Goal: Task Accomplishment & Management: Complete application form

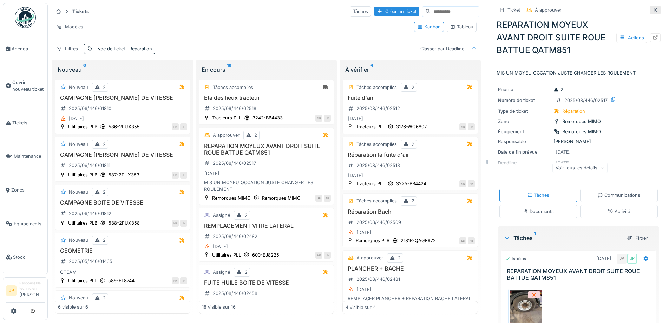
click at [653, 8] on icon at bounding box center [656, 10] width 6 height 5
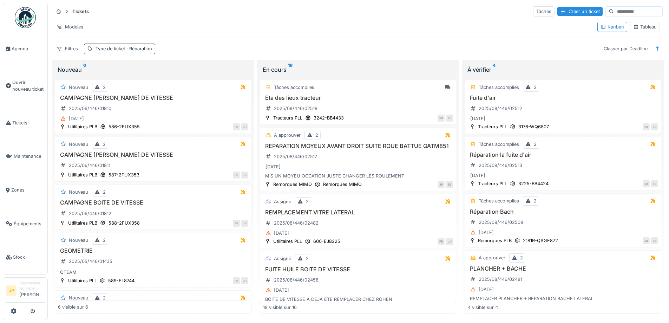
scroll to position [5, 0]
click at [496, 94] on h3 "Fuite d'air" at bounding box center [563, 97] width 190 height 7
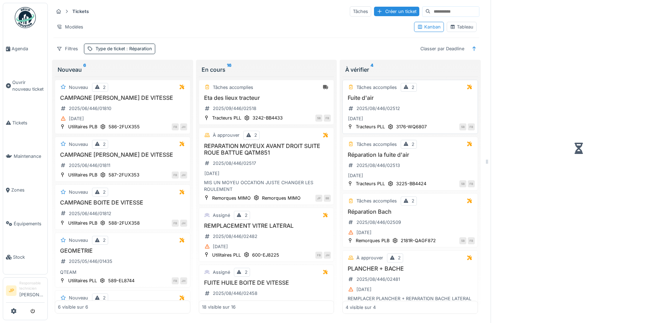
scroll to position [5, 0]
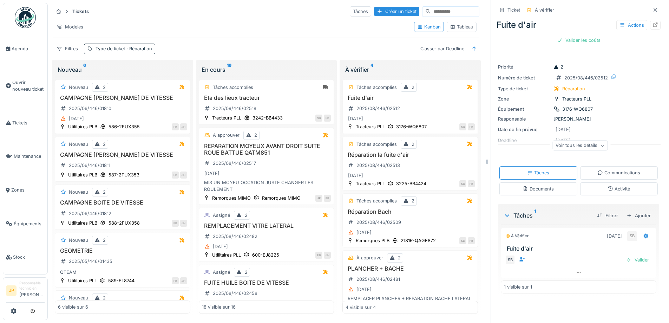
click at [617, 182] on div "Activité" at bounding box center [619, 188] width 78 height 13
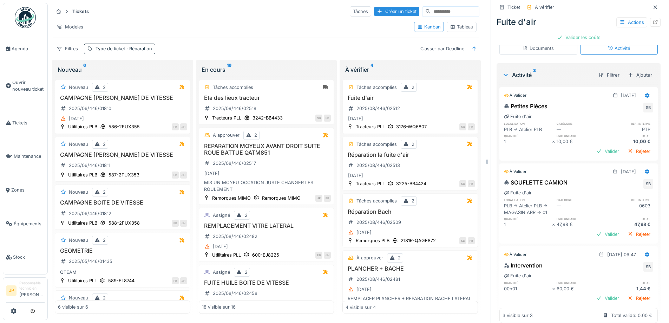
scroll to position [159, 0]
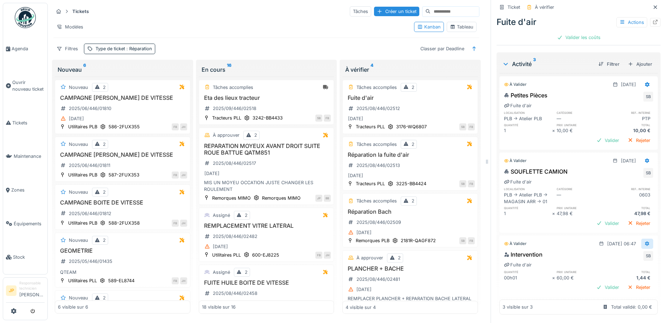
click at [641, 239] on div at bounding box center [647, 244] width 12 height 10
click at [620, 254] on div "Modifier" at bounding box center [618, 259] width 34 height 11
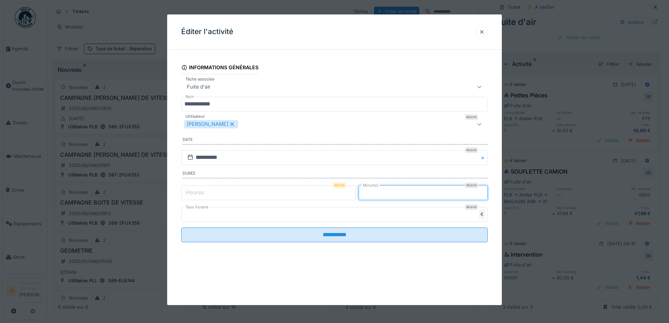
click at [399, 191] on input "*" at bounding box center [423, 192] width 129 height 15
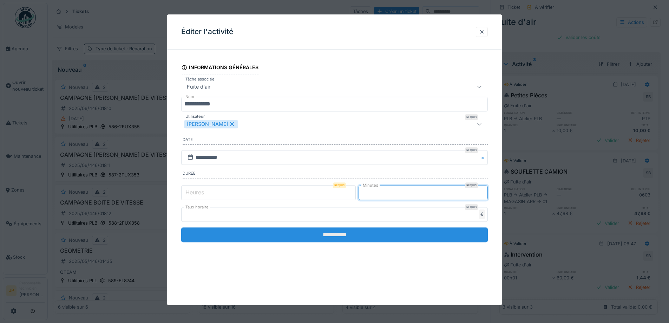
type input "**"
click at [348, 231] on input "**********" at bounding box center [334, 234] width 307 height 15
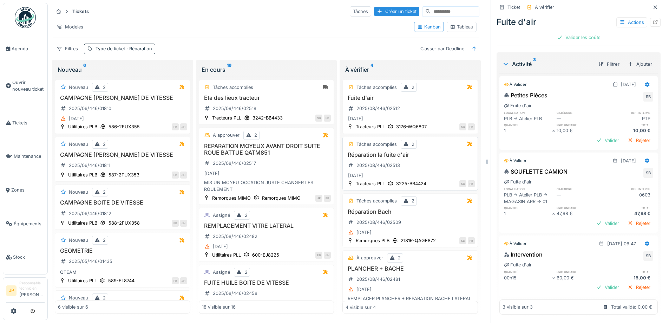
click at [391, 152] on h3 "Réparation la fuite d'air" at bounding box center [410, 154] width 129 height 7
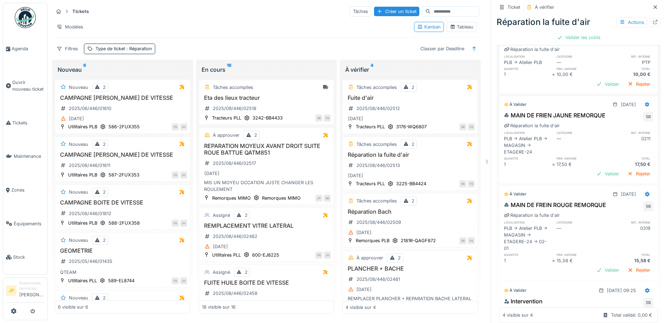
scroll to position [247, 0]
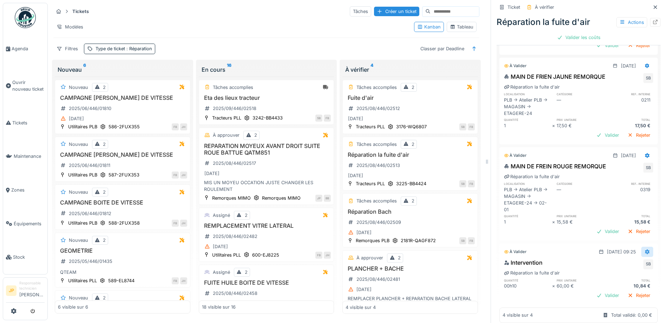
click at [645, 249] on icon at bounding box center [647, 251] width 5 height 5
click at [624, 262] on div "Modifier" at bounding box center [618, 267] width 34 height 11
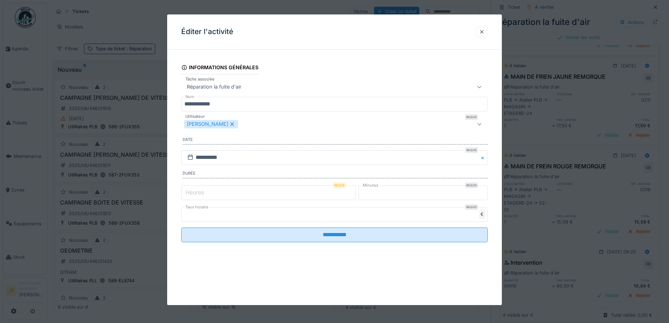
click at [401, 200] on input "**" at bounding box center [423, 192] width 129 height 15
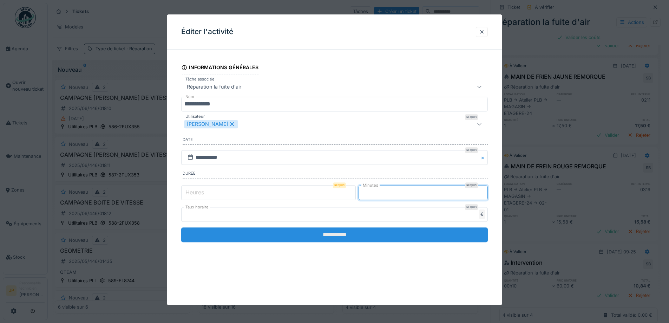
type input "**"
click at [366, 234] on input "**********" at bounding box center [334, 234] width 307 height 15
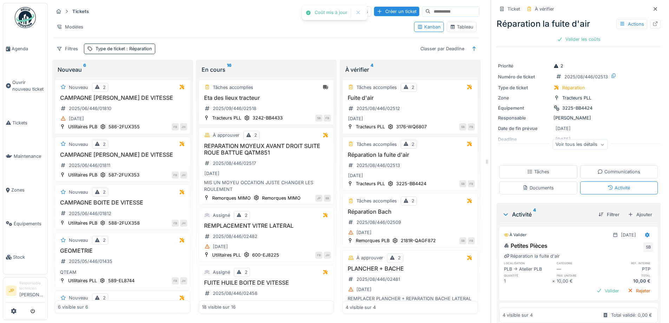
scroll to position [0, 0]
click at [542, 169] on div "Tâches" at bounding box center [538, 172] width 22 height 7
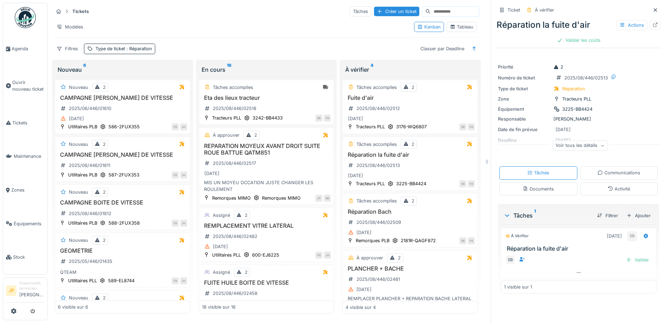
click at [608, 189] on div "Activité" at bounding box center [619, 188] width 22 height 7
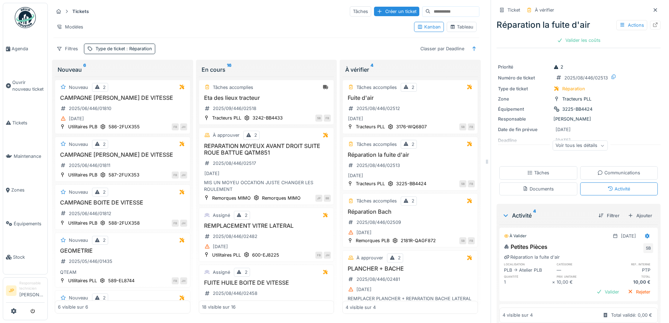
click at [547, 166] on div "Tâches" at bounding box center [539, 172] width 78 height 13
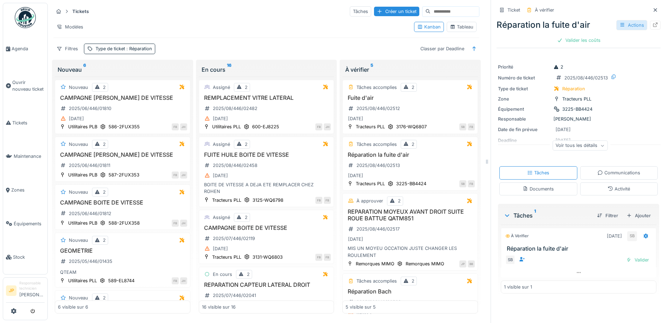
click at [632, 25] on div "Actions" at bounding box center [632, 25] width 31 height 10
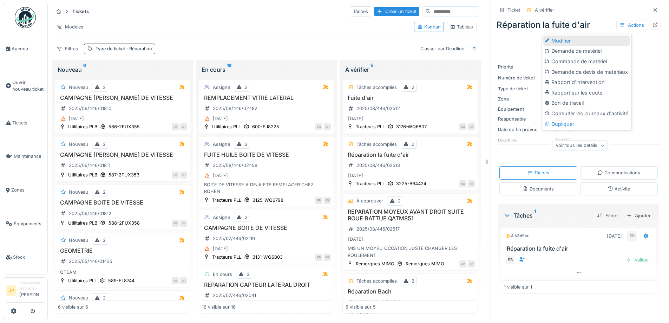
click at [589, 42] on div "Modifier" at bounding box center [586, 40] width 86 height 11
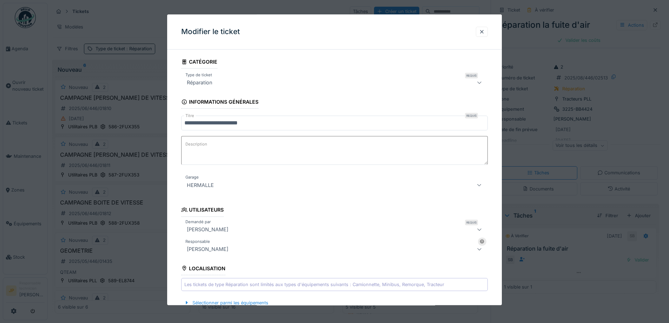
scroll to position [176, 0]
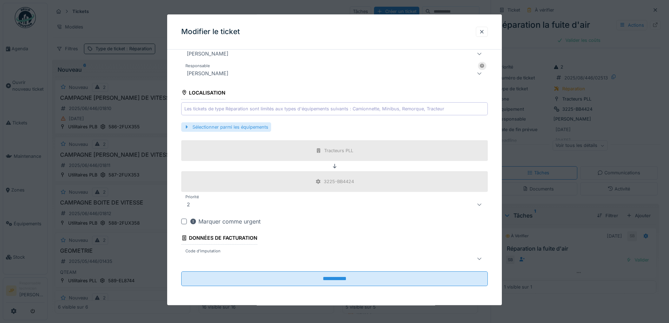
click at [223, 128] on div "Sélectionner parmi les équipements" at bounding box center [226, 126] width 90 height 9
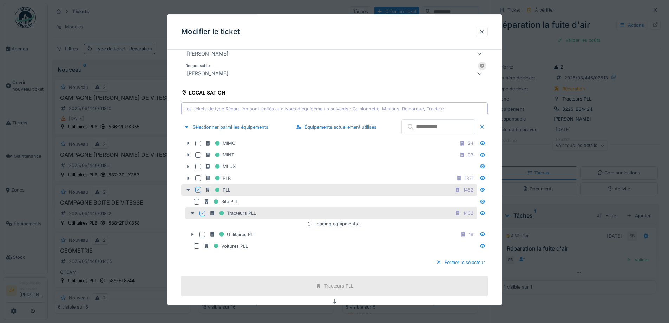
click at [410, 129] on input "text" at bounding box center [439, 127] width 74 height 15
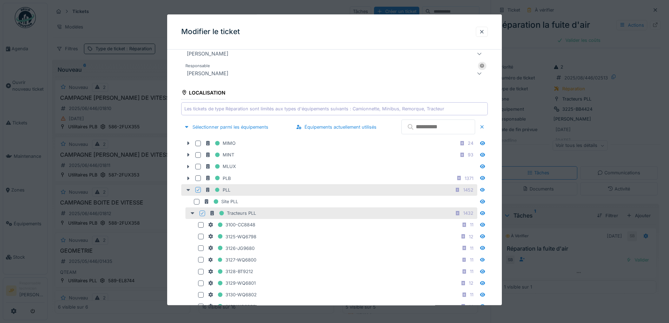
click at [203, 215] on div at bounding box center [202, 213] width 4 height 7
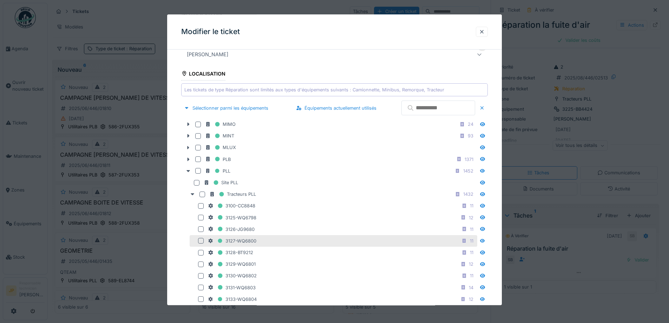
scroll to position [105, 0]
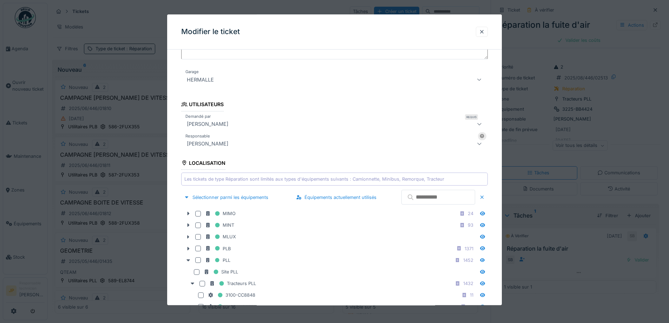
click at [435, 196] on input "text" at bounding box center [439, 197] width 74 height 15
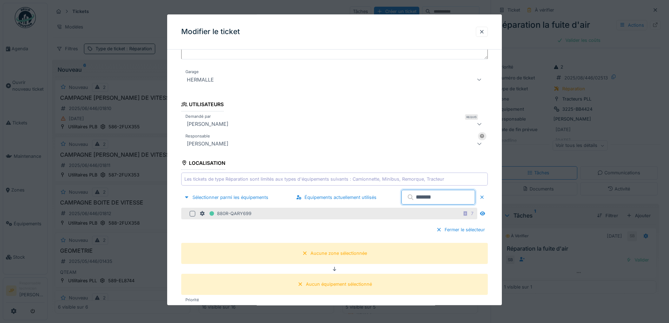
type input "*******"
click at [191, 214] on div at bounding box center [193, 214] width 6 height 6
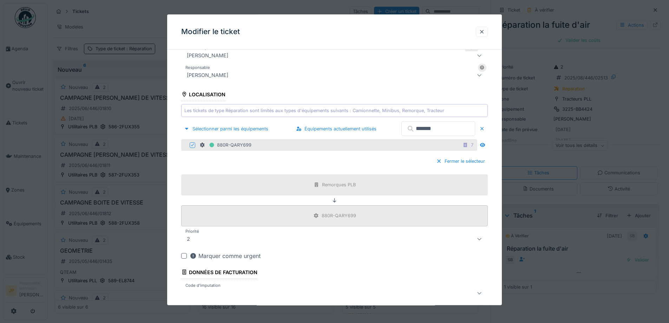
scroll to position [209, 0]
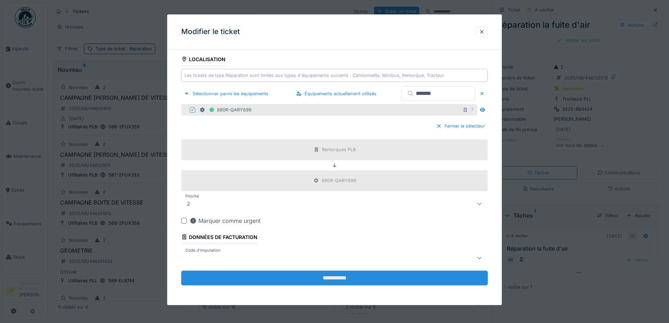
click at [323, 281] on input "**********" at bounding box center [334, 277] width 307 height 15
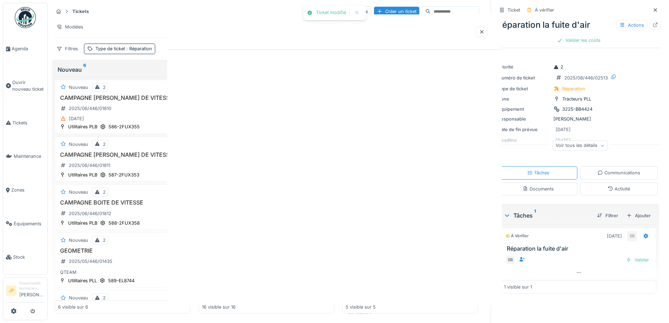
scroll to position [0, 0]
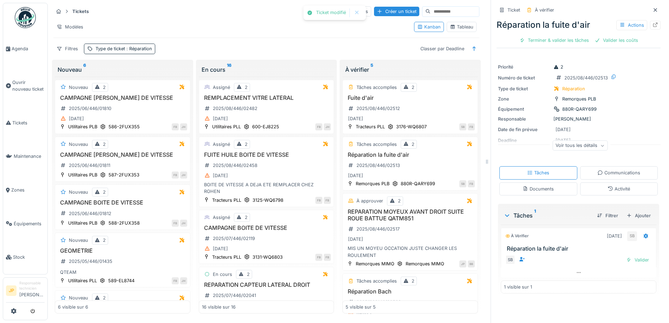
click at [597, 191] on div "Activité" at bounding box center [619, 188] width 78 height 13
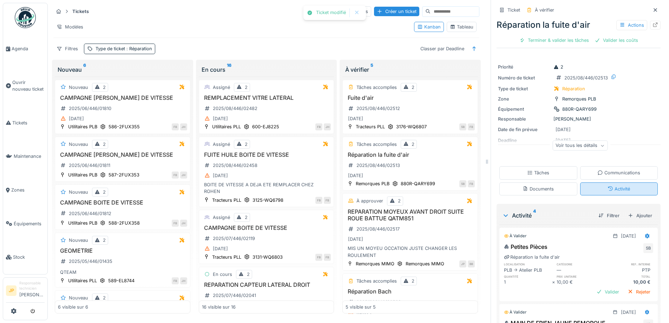
scroll to position [5, 0]
click at [541, 170] on div "Tâches" at bounding box center [538, 172] width 22 height 7
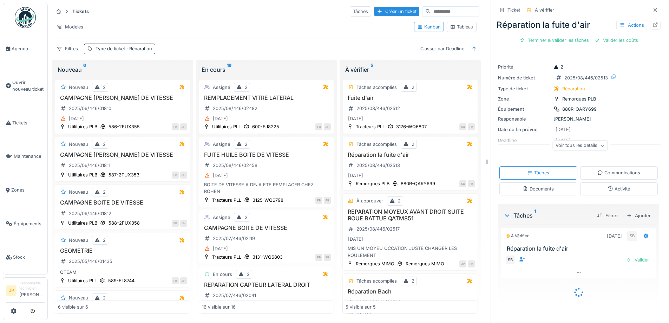
scroll to position [0, 0]
click at [553, 38] on div "Terminer & valider les tâches" at bounding box center [554, 39] width 75 height 9
click at [562, 39] on div "Valider les coûts" at bounding box center [578, 39] width 49 height 9
click at [562, 39] on div "Envoyer pour approbation" at bounding box center [578, 39] width 71 height 9
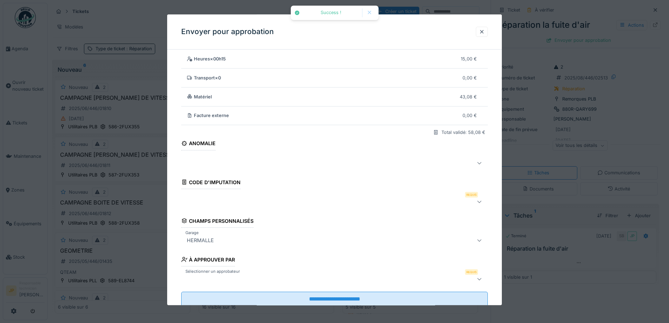
scroll to position [43, 0]
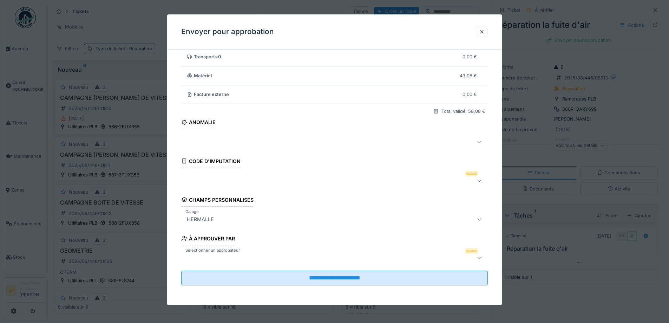
click at [205, 184] on div at bounding box center [316, 180] width 265 height 8
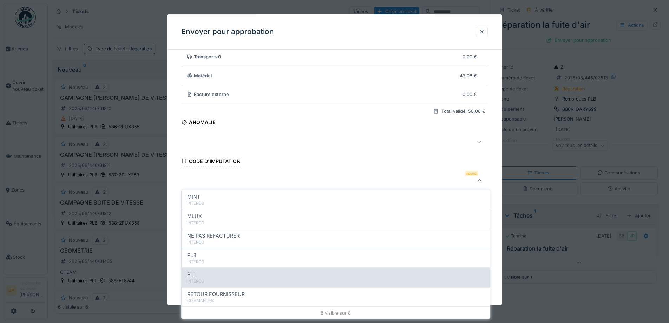
scroll to position [77, 0]
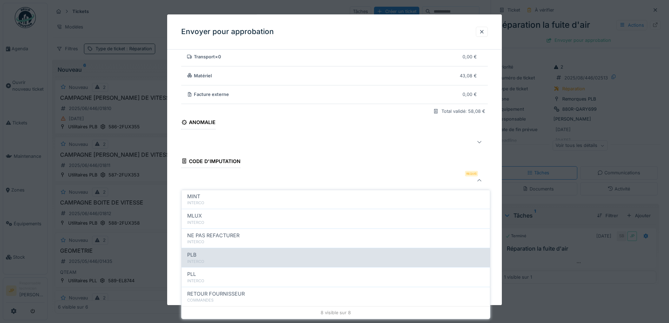
click at [214, 259] on div "INTERCO" at bounding box center [335, 262] width 297 height 6
type input "***"
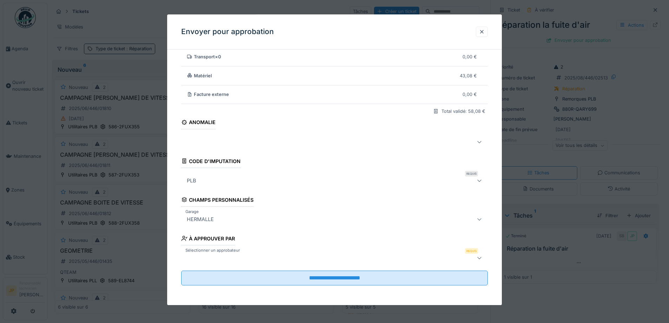
click at [223, 254] on div at bounding box center [316, 258] width 265 height 8
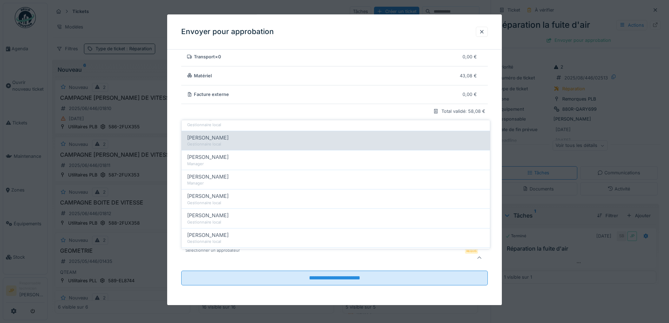
scroll to position [141, 0]
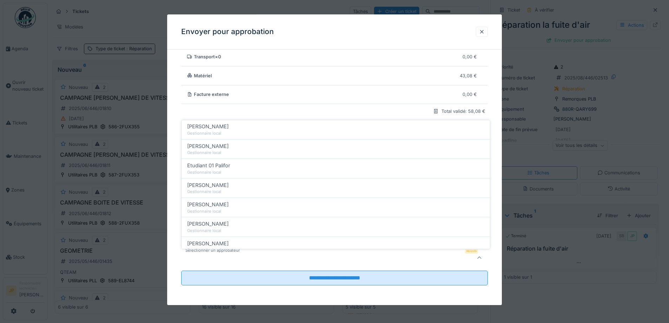
click at [234, 186] on div "[PERSON_NAME]" at bounding box center [335, 185] width 297 height 8
type input "*****"
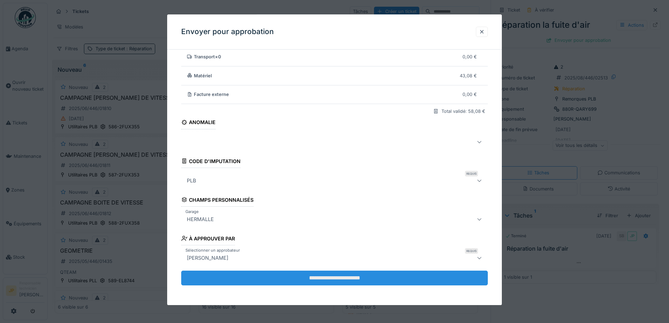
click at [337, 281] on input "**********" at bounding box center [334, 277] width 307 height 15
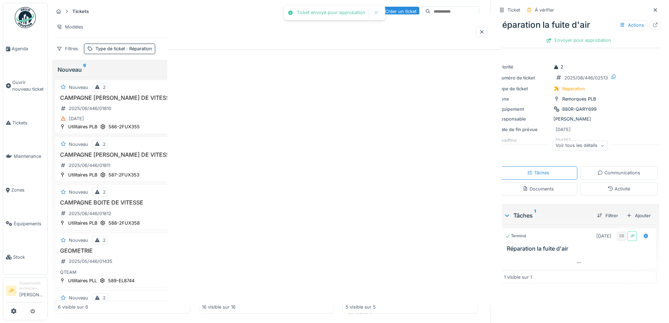
scroll to position [0, 0]
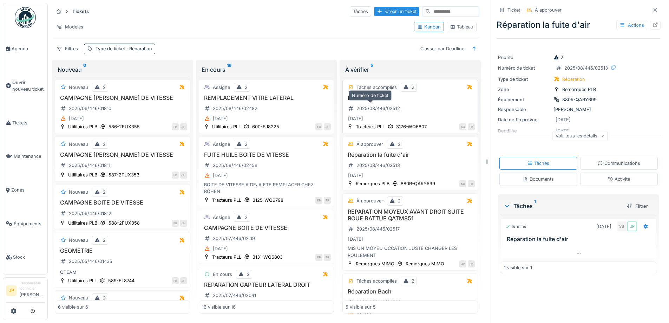
click at [354, 100] on h3 "Fuite d'air" at bounding box center [410, 97] width 129 height 7
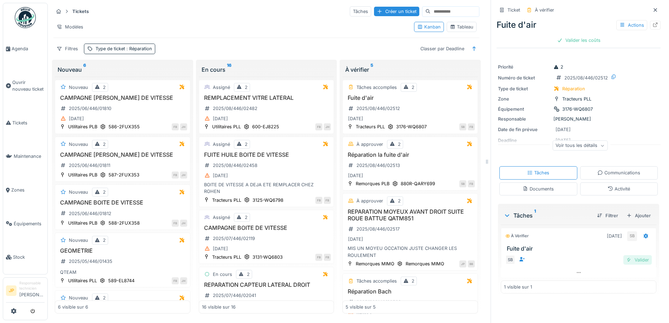
click at [626, 261] on div "Valider" at bounding box center [638, 259] width 28 height 9
click at [567, 40] on div "Valider les coûts" at bounding box center [578, 39] width 49 height 9
click at [569, 40] on div "Envoyer pour approbation" at bounding box center [578, 39] width 71 height 9
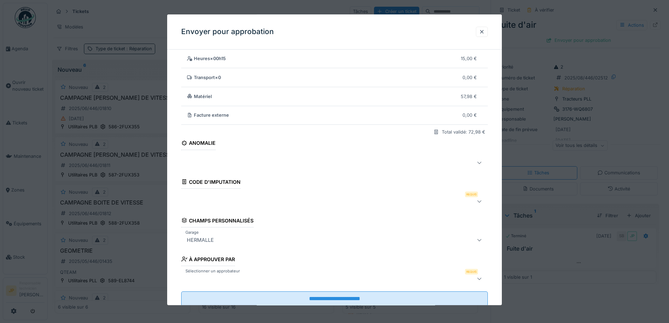
scroll to position [43, 0]
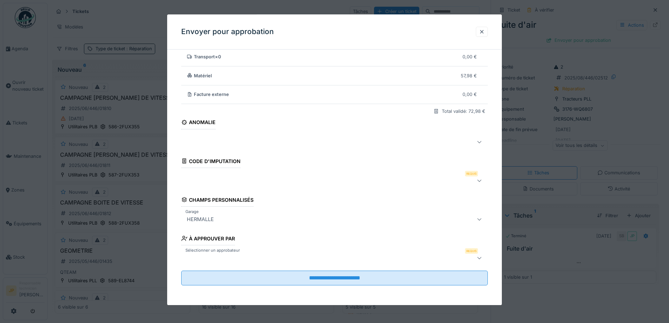
click at [217, 179] on div at bounding box center [316, 180] width 265 height 8
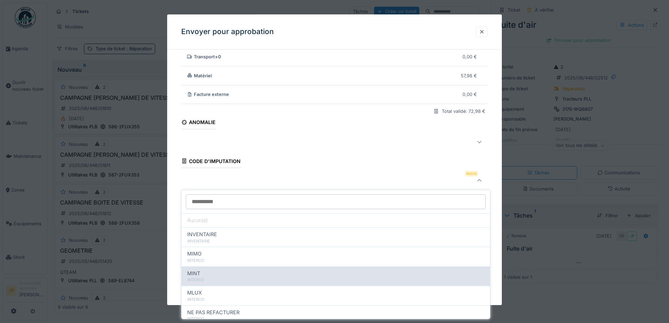
scroll to position [77, 0]
click at [218, 272] on div "PLL" at bounding box center [335, 274] width 297 height 8
type input "***"
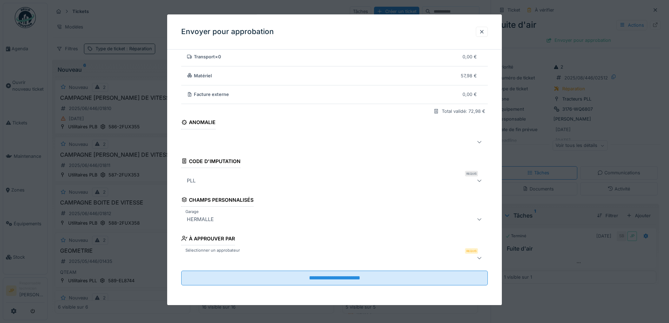
scroll to position [5, 0]
click at [275, 258] on div at bounding box center [316, 258] width 265 height 8
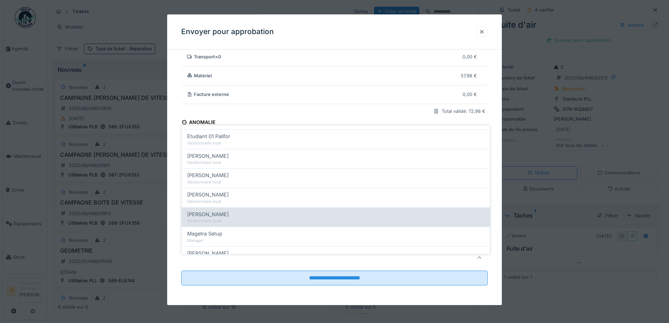
scroll to position [176, 0]
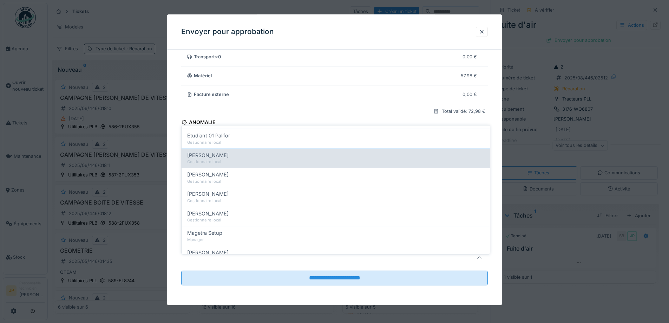
click at [217, 159] on div "Gestionnaire local" at bounding box center [335, 162] width 297 height 6
type input "*****"
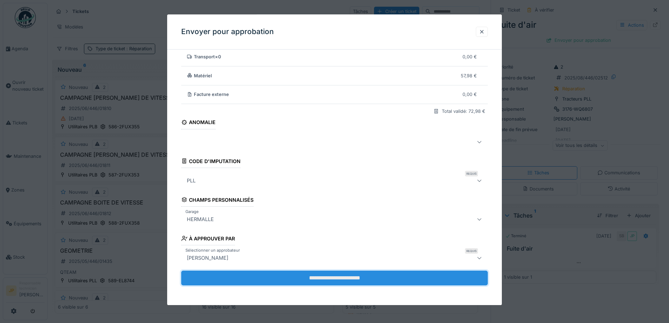
click at [317, 281] on input "**********" at bounding box center [334, 277] width 307 height 15
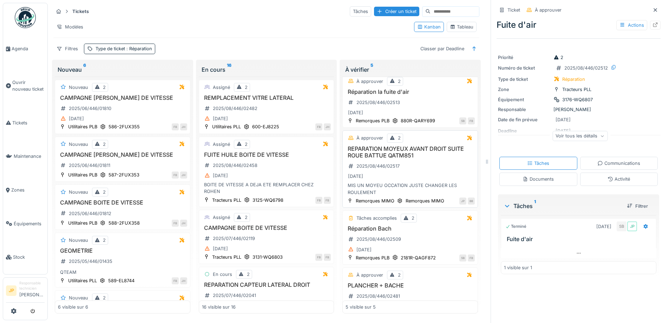
scroll to position [70, 0]
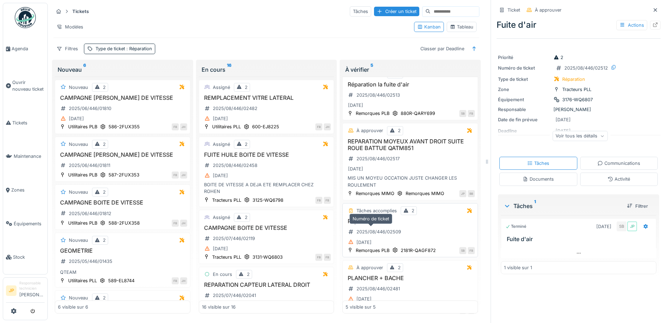
click at [387, 226] on div "2025/08/446/02509" at bounding box center [375, 232] width 58 height 12
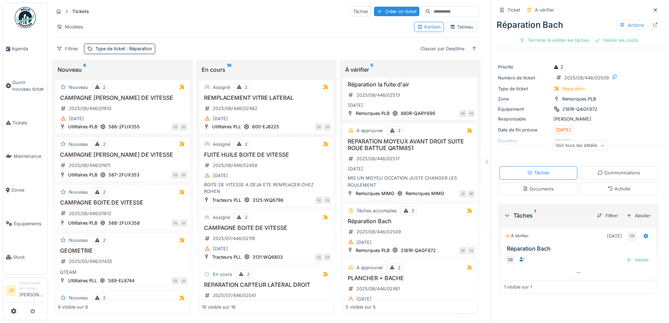
click at [608, 186] on icon at bounding box center [611, 188] width 6 height 5
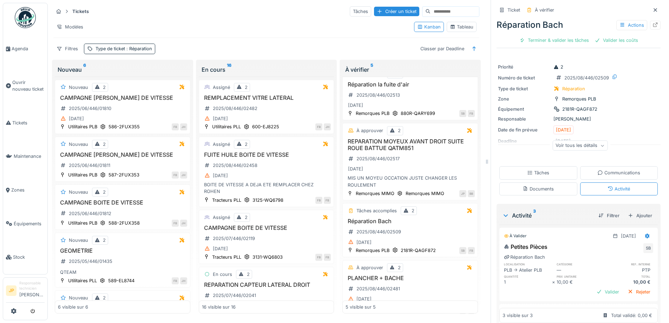
click at [539, 172] on div "Tâches" at bounding box center [539, 172] width 78 height 13
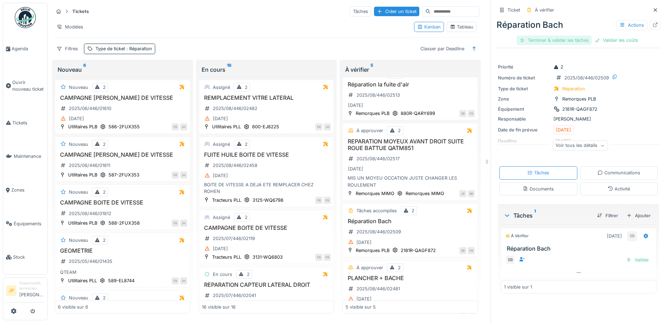
click at [551, 39] on div "Terminer & valider les tâches" at bounding box center [554, 39] width 75 height 9
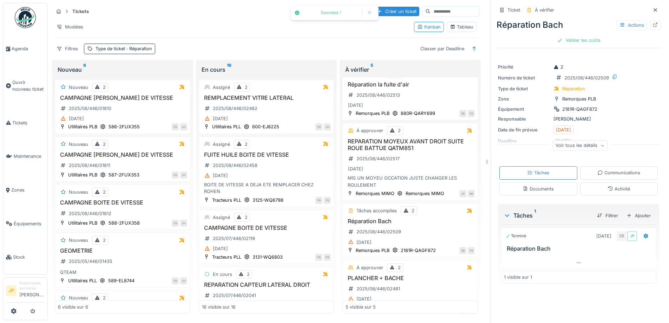
click at [555, 37] on div "Valider les coûts" at bounding box center [578, 39] width 49 height 9
click at [560, 37] on div "Envoyer pour approbation" at bounding box center [578, 39] width 71 height 9
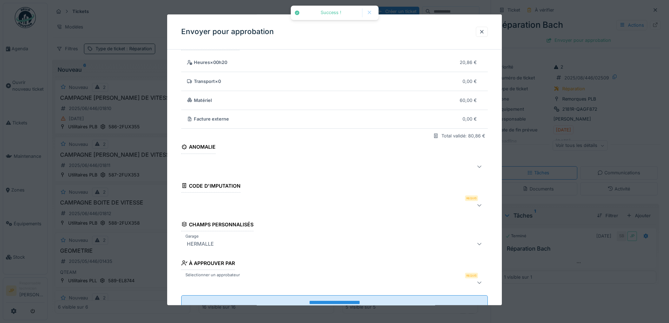
scroll to position [43, 0]
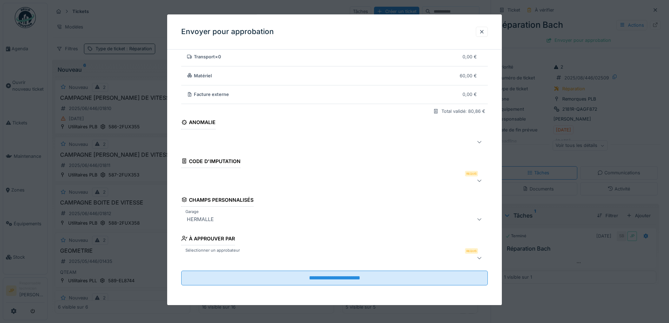
click at [226, 178] on div at bounding box center [316, 180] width 265 height 8
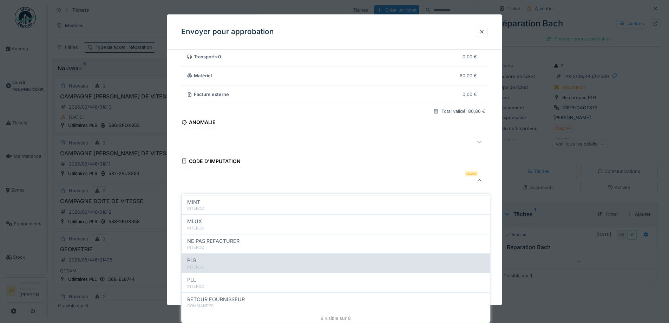
scroll to position [77, 0]
click at [223, 262] on div "INTERCO" at bounding box center [335, 265] width 297 height 6
type input "***"
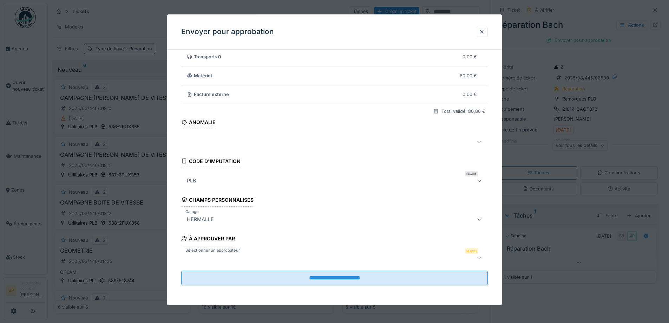
click at [292, 257] on div at bounding box center [316, 258] width 265 height 8
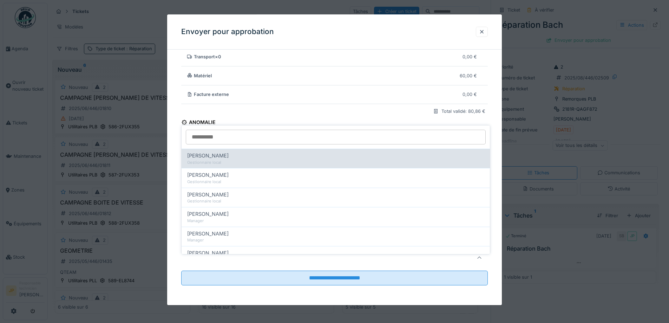
scroll to position [105, 0]
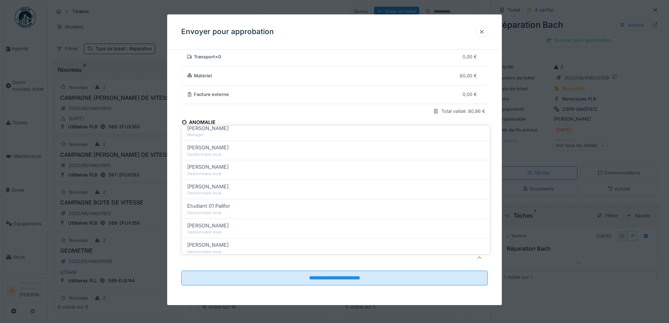
click at [230, 222] on div "[PERSON_NAME]" at bounding box center [335, 226] width 297 height 8
type input "*****"
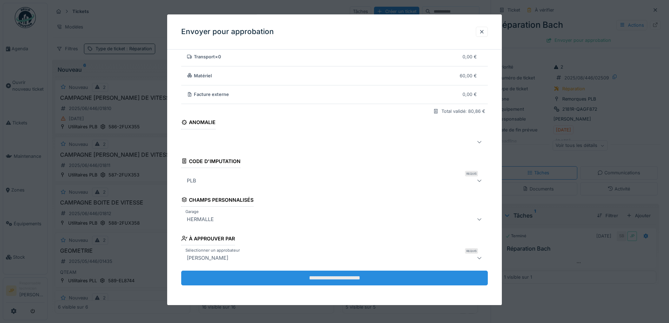
click at [325, 278] on input "**********" at bounding box center [334, 277] width 307 height 15
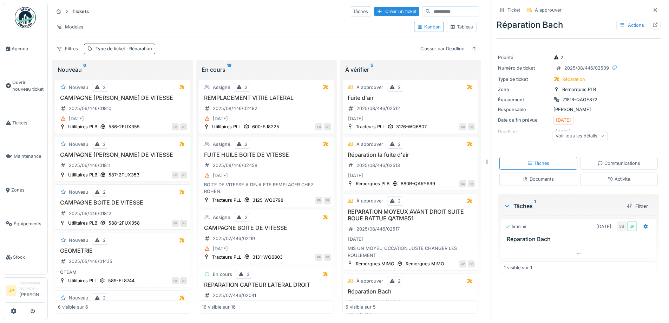
scroll to position [0, 0]
click at [21, 122] on span "Tickets" at bounding box center [28, 122] width 32 height 7
